Goal: Use online tool/utility: Use online tool/utility

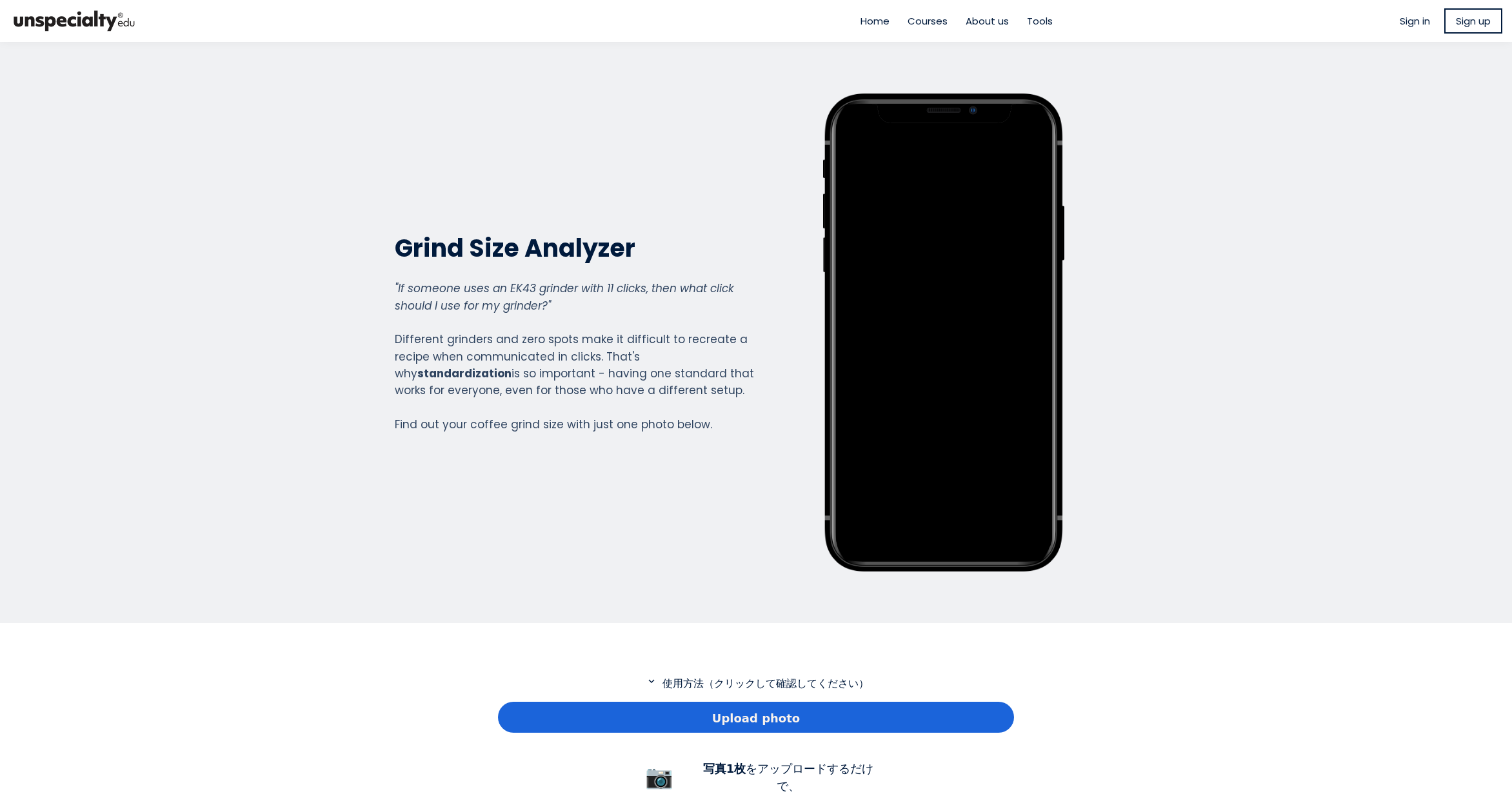
scroll to position [933, 516]
click at [766, 709] on span "Upload photo" at bounding box center [756, 718] width 88 height 18
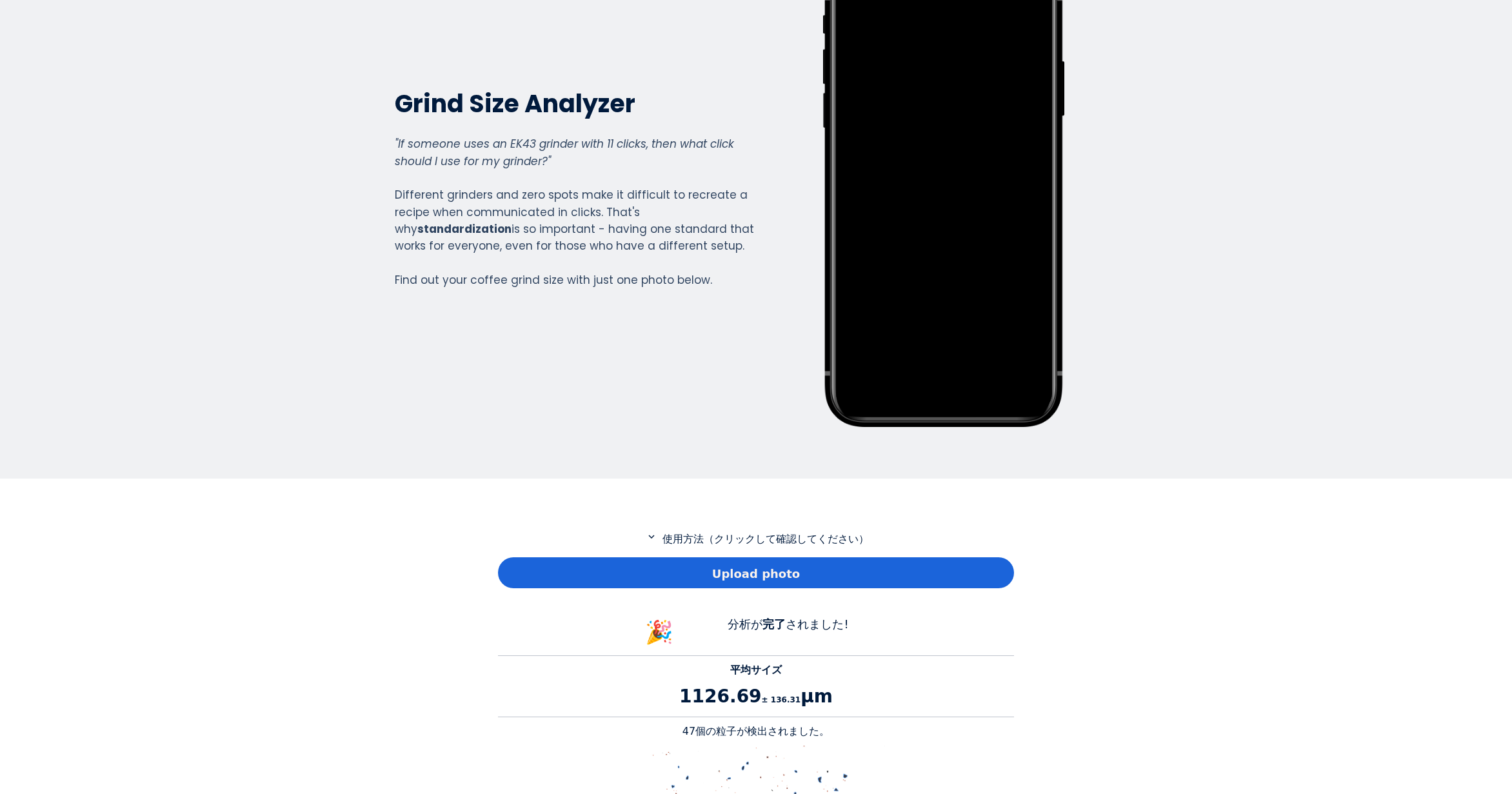
scroll to position [194, 0]
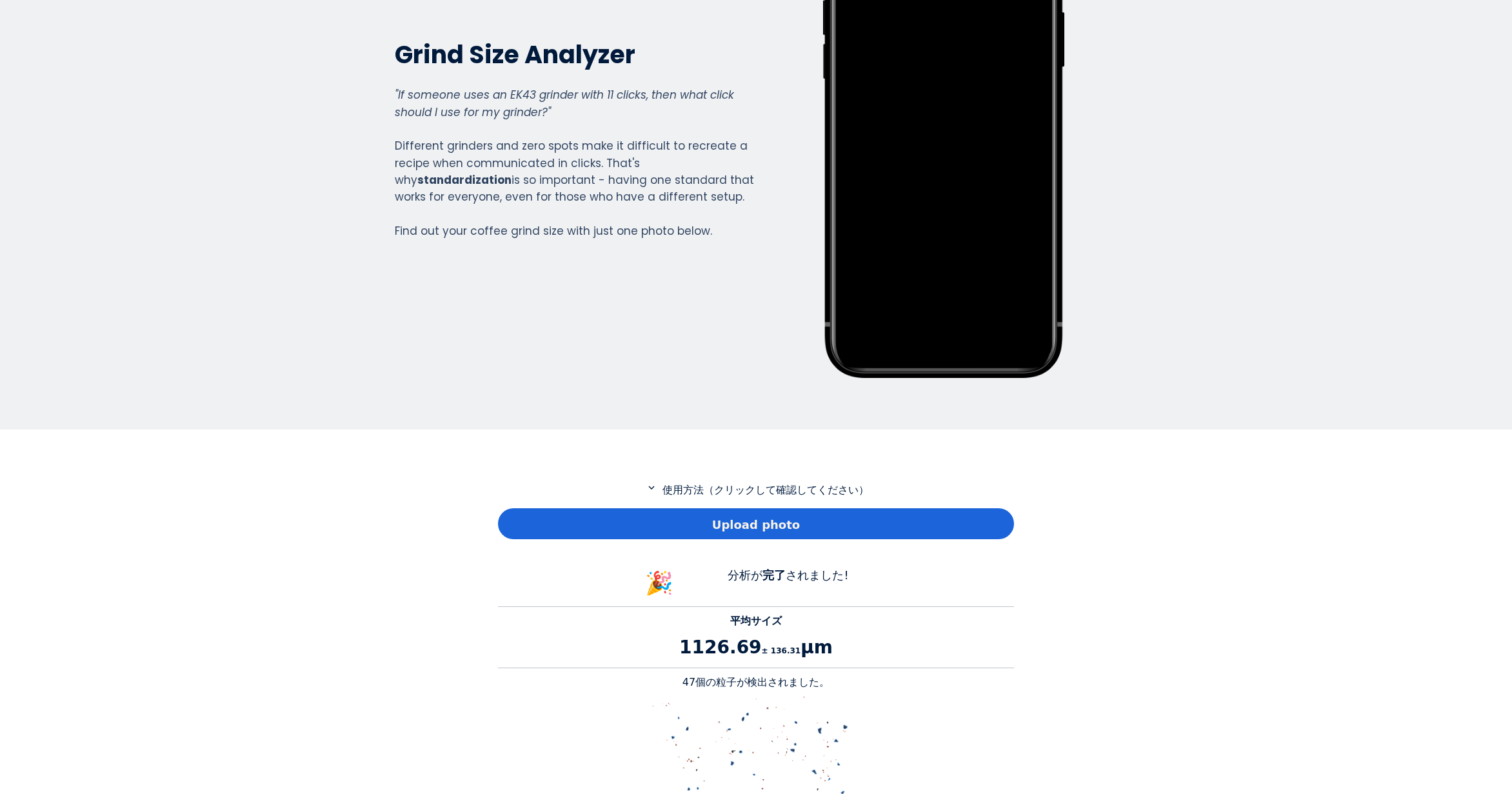
click at [692, 680] on p "47個の粒子が検出されました。" at bounding box center [756, 683] width 516 height 15
copy p "47"
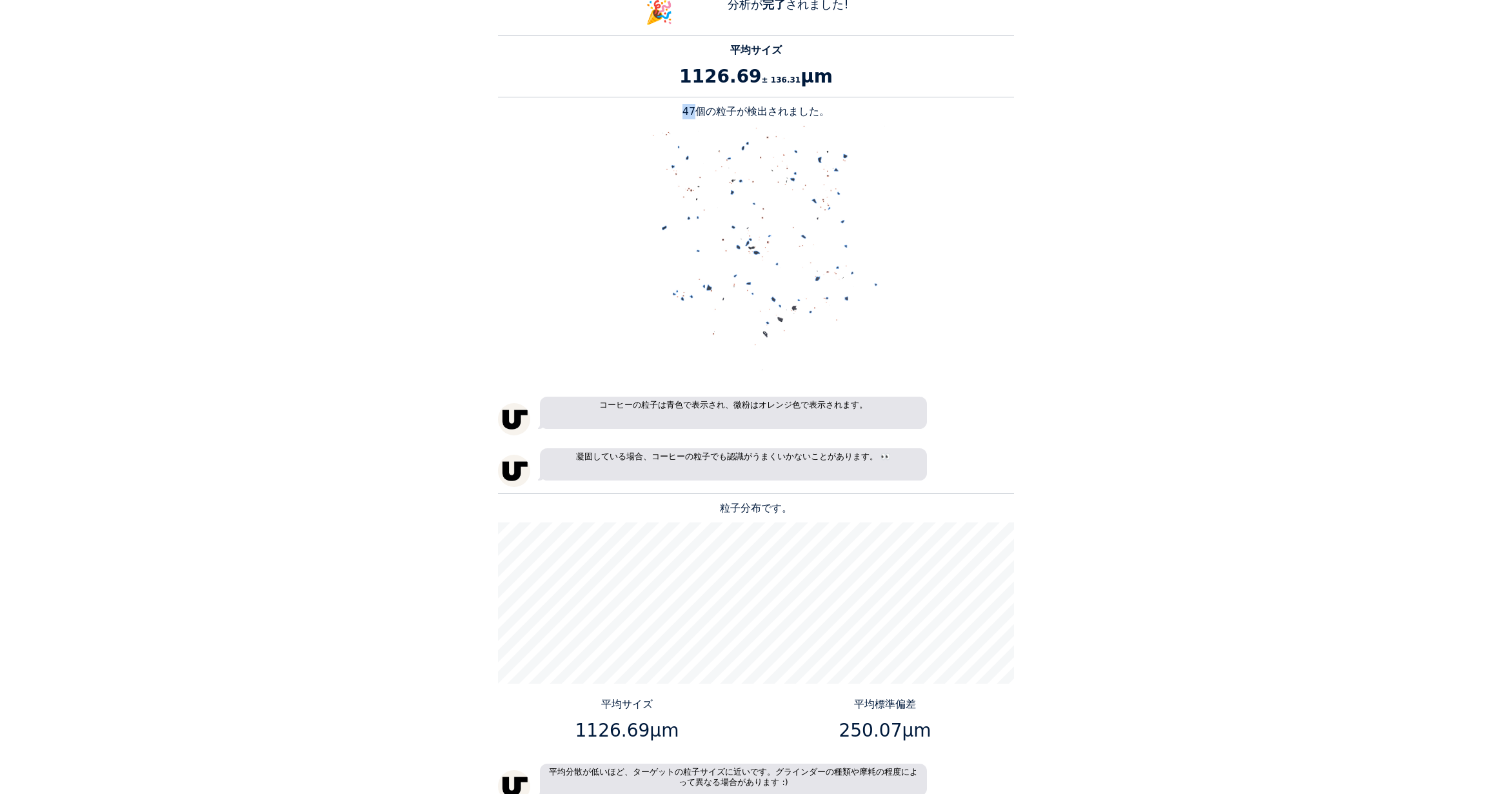
scroll to position [839, 0]
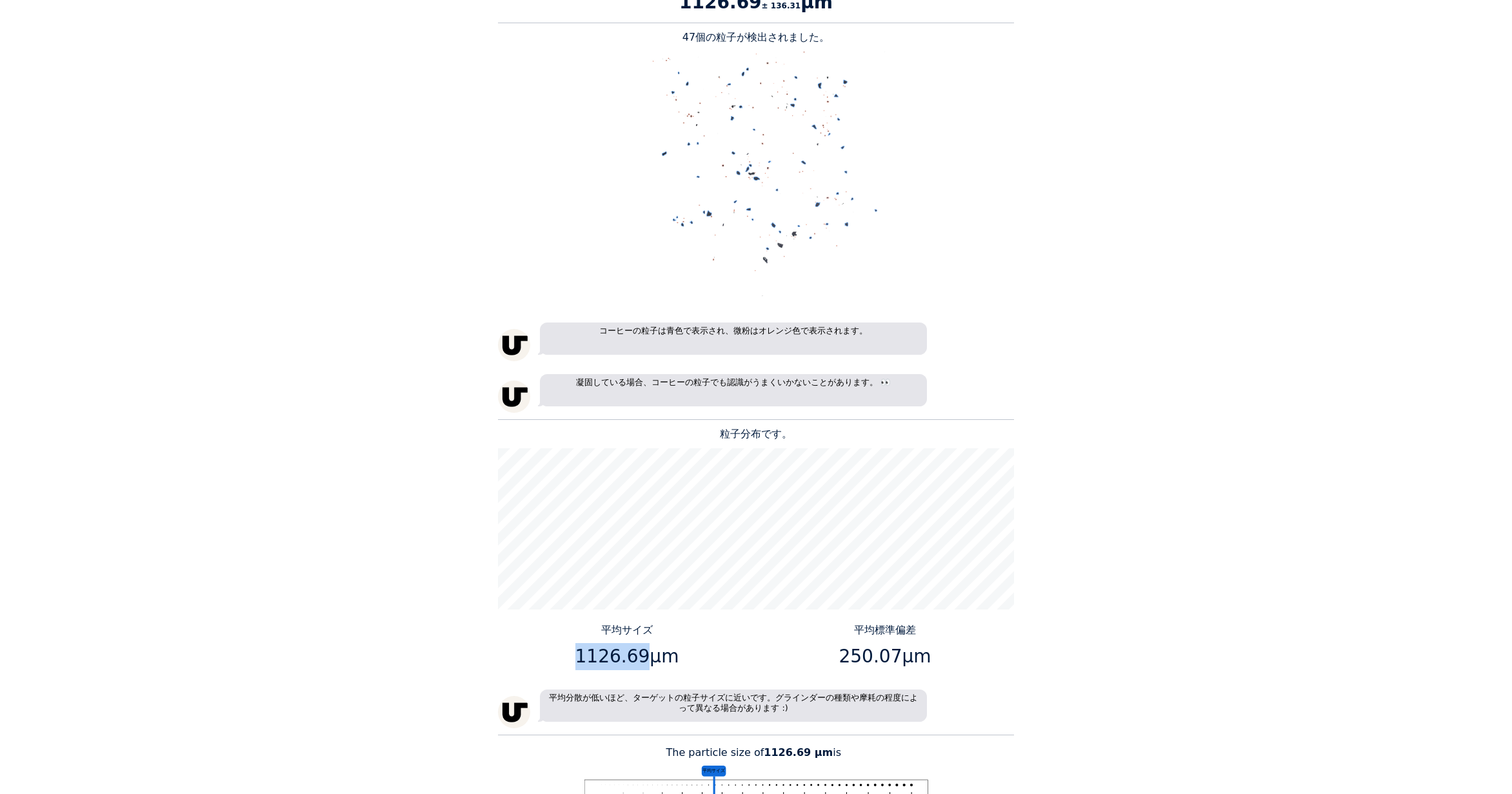
drag, startPoint x: 638, startPoint y: 655, endPoint x: 581, endPoint y: 655, distance: 57.0
click at [581, 655] on p "1126.69μm" at bounding box center [628, 657] width 249 height 27
copy p "1126.69"
drag, startPoint x: 889, startPoint y: 656, endPoint x: 857, endPoint y: 659, distance: 32.1
click at [857, 659] on p "250.07μm" at bounding box center [885, 657] width 249 height 27
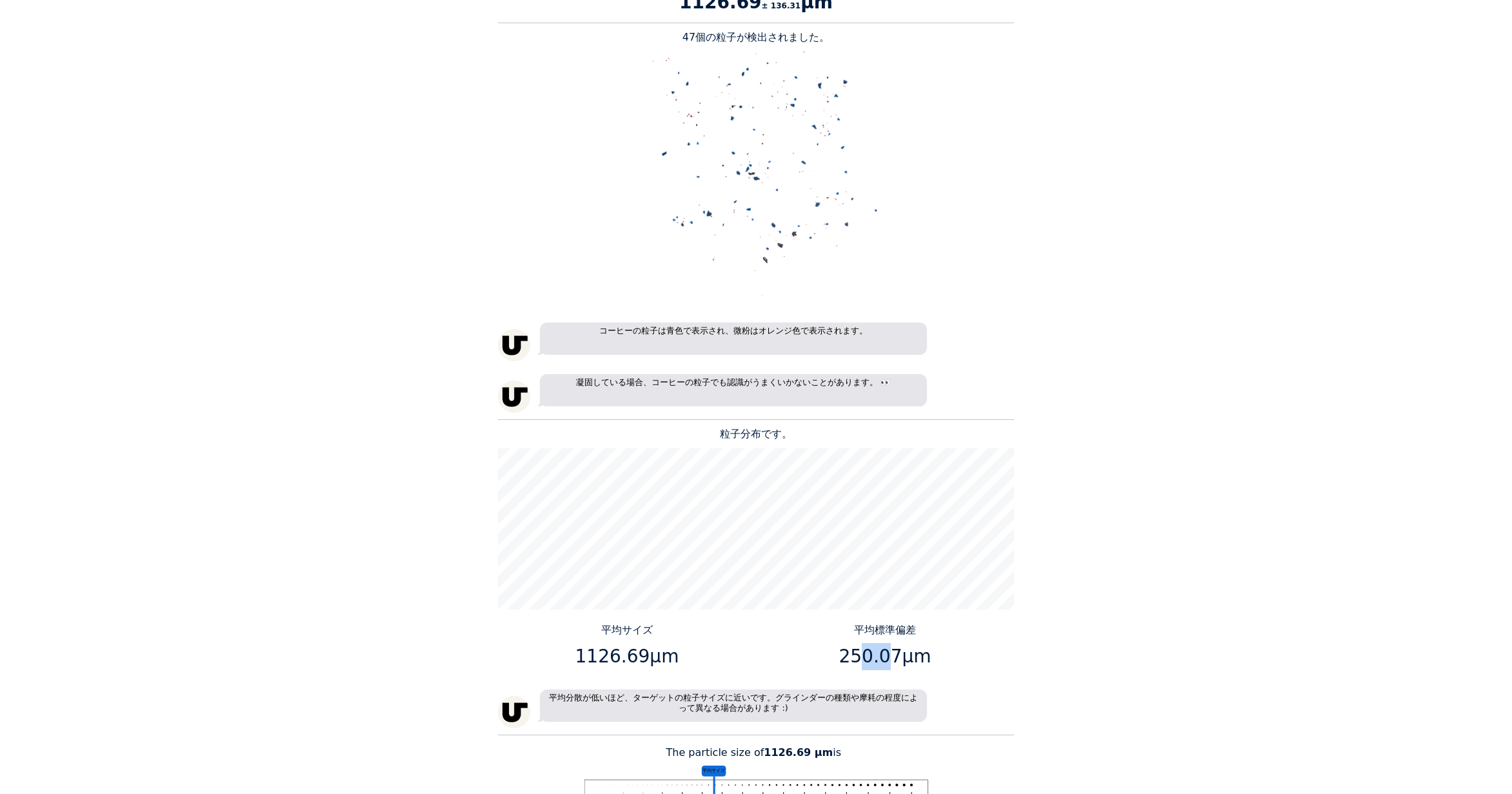
click at [888, 657] on p "250.07μm" at bounding box center [885, 657] width 249 height 27
click at [892, 656] on p "250.07μm" at bounding box center [885, 657] width 249 height 27
drag, startPoint x: 892, startPoint y: 656, endPoint x: 832, endPoint y: 663, distance: 60.4
click at [832, 663] on p "250.07μm" at bounding box center [885, 657] width 249 height 27
copy p "250.07"
